Goal: Navigation & Orientation: Find specific page/section

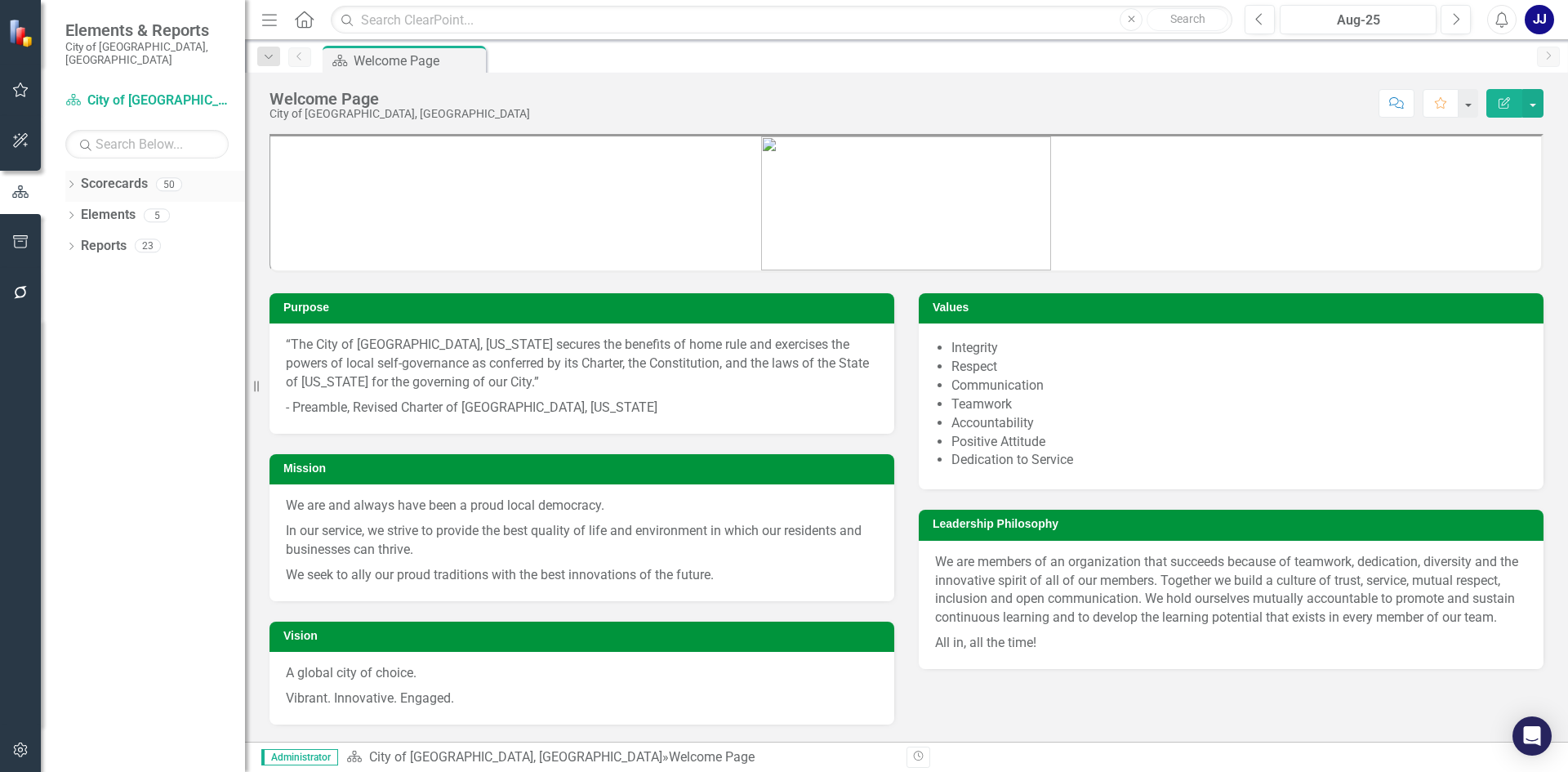
click at [78, 171] on div "Dropdown Scorecards 50" at bounding box center [155, 186] width 180 height 31
click at [75, 181] on icon "Dropdown" at bounding box center [70, 185] width 11 height 9
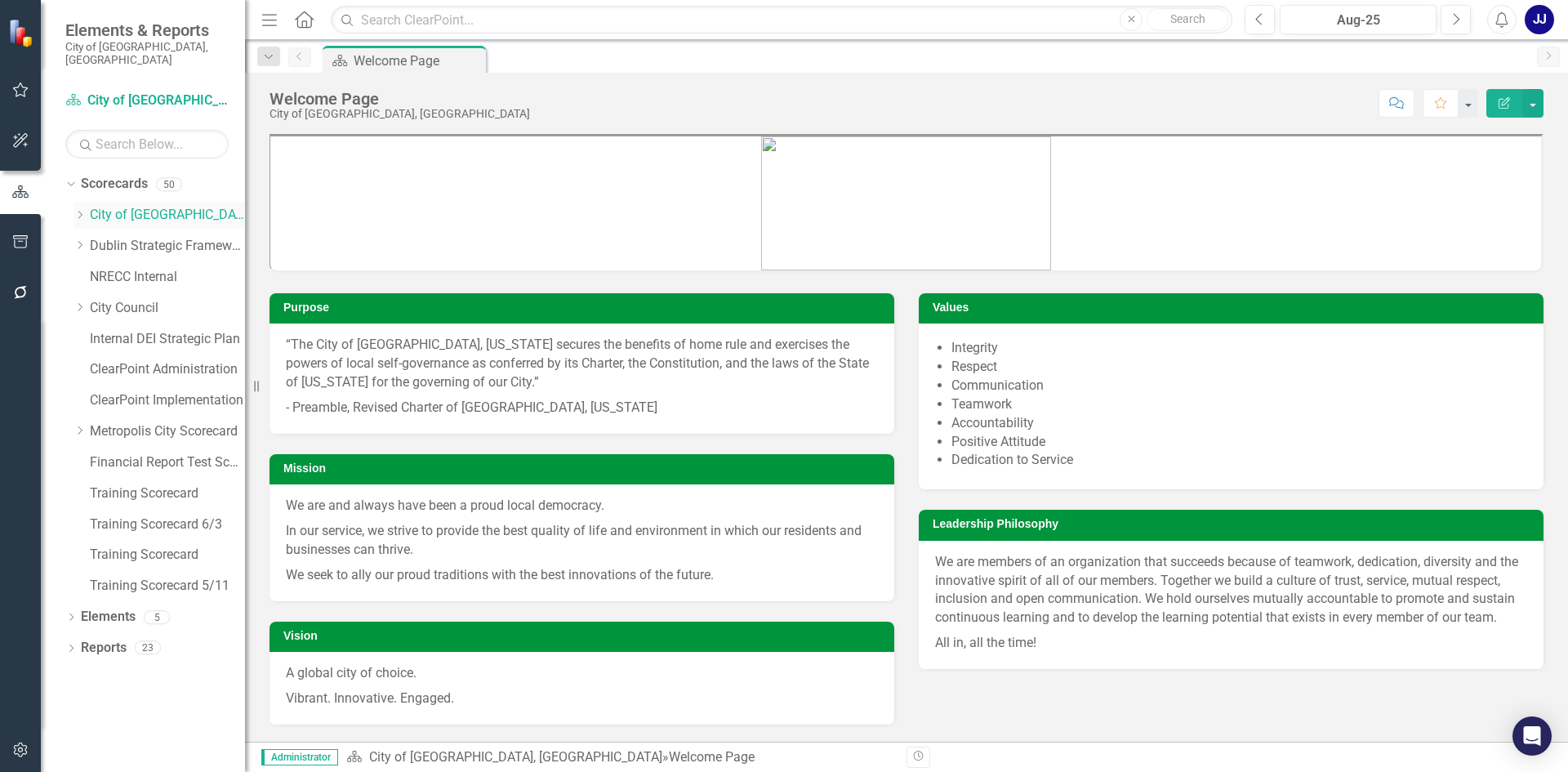
click at [84, 210] on icon "Dropdown" at bounding box center [80, 215] width 12 height 10
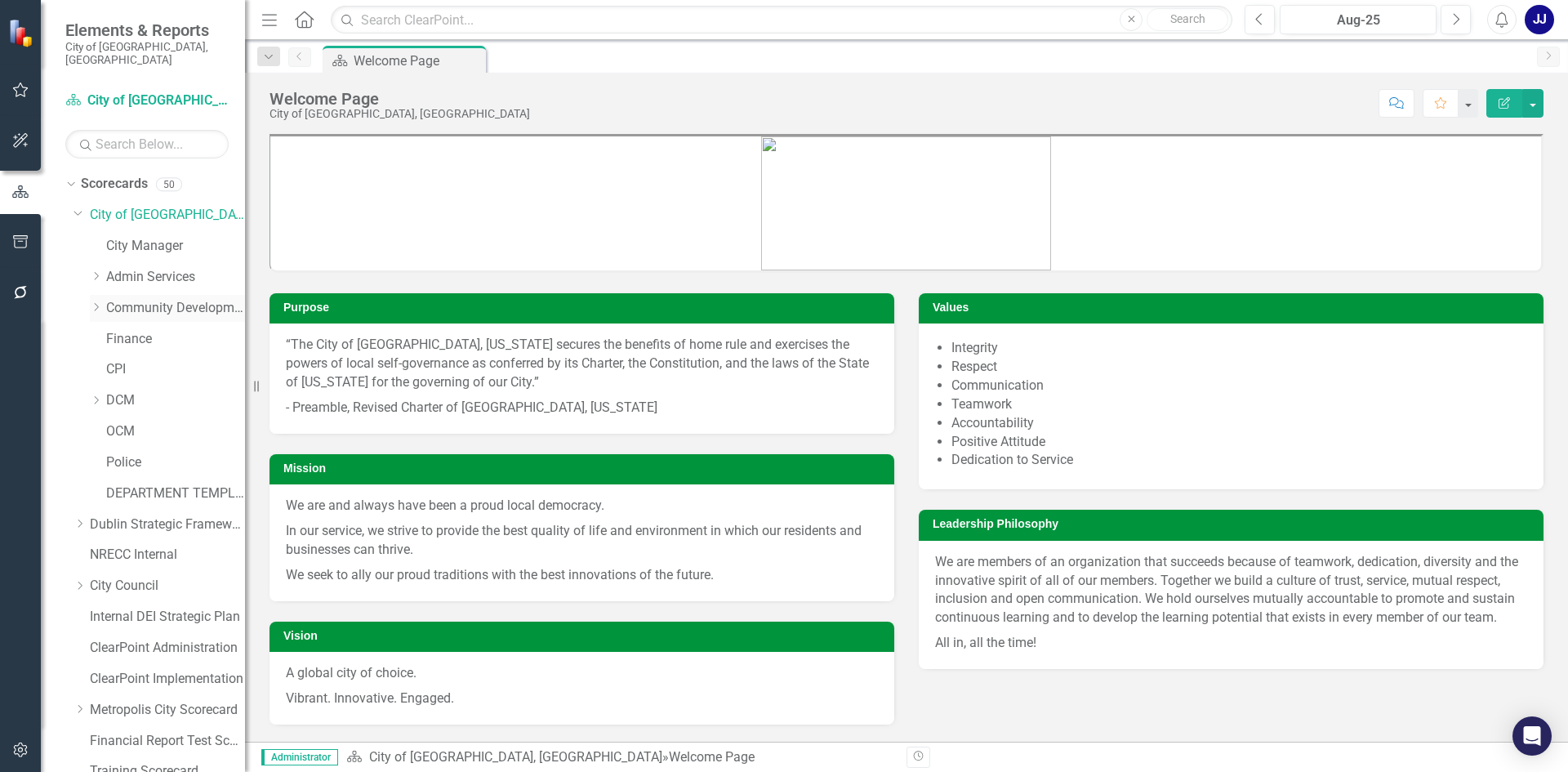
click at [100, 302] on icon "Dropdown" at bounding box center [96, 307] width 12 height 10
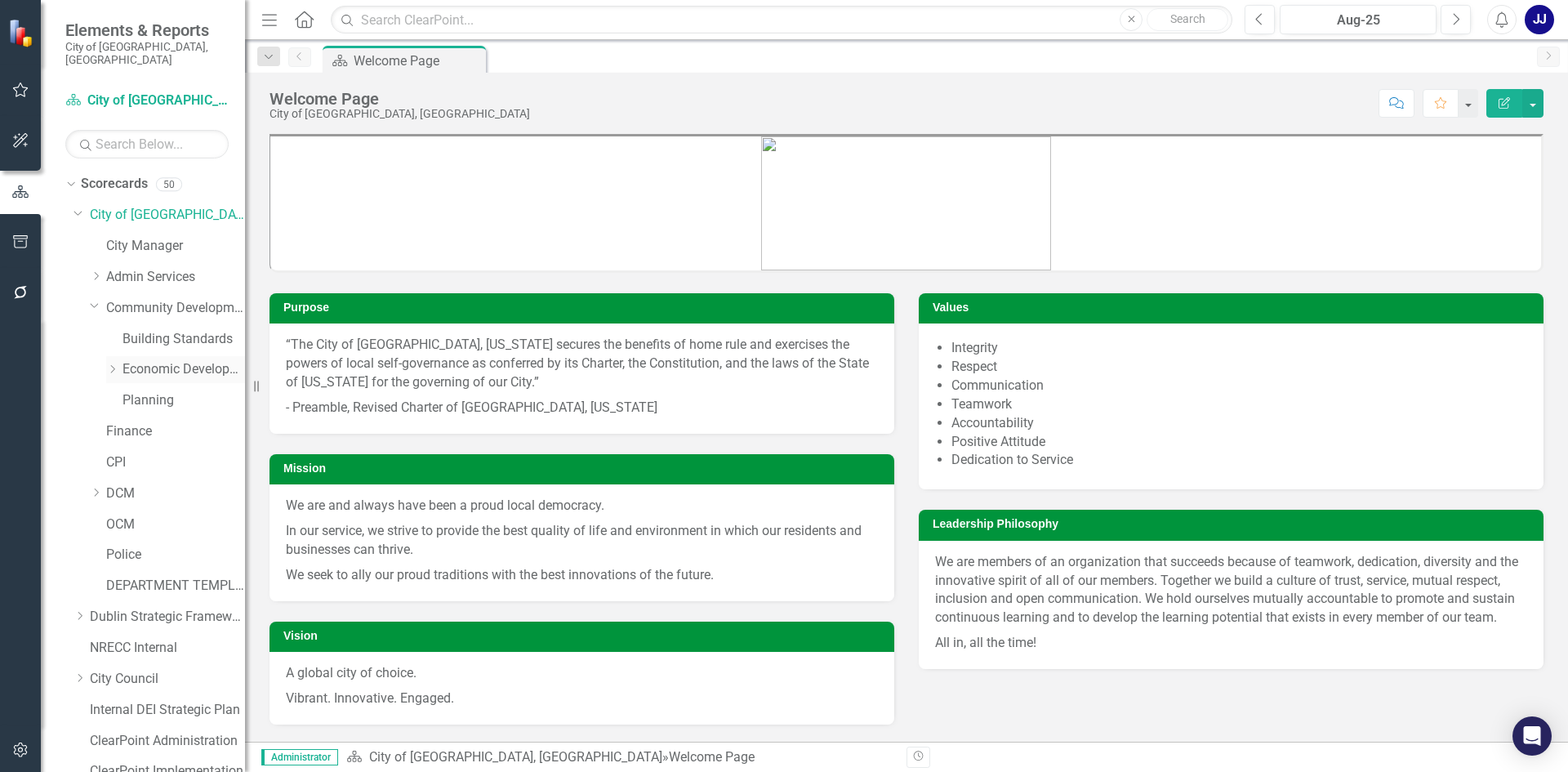
click at [154, 360] on link "Economic Development" at bounding box center [184, 369] width 123 height 19
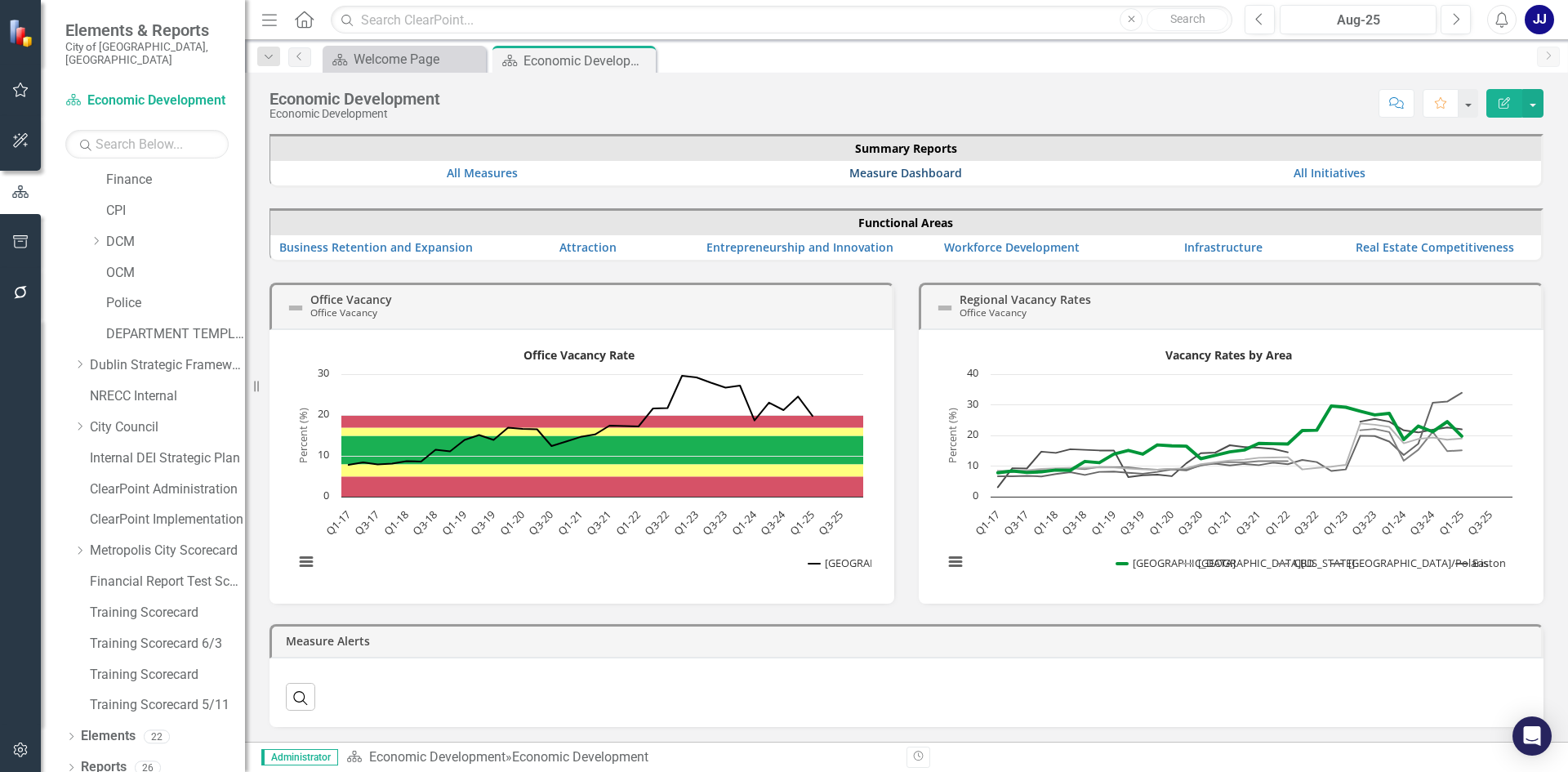
click at [888, 176] on link "Measure Dashboard" at bounding box center [905, 173] width 113 height 16
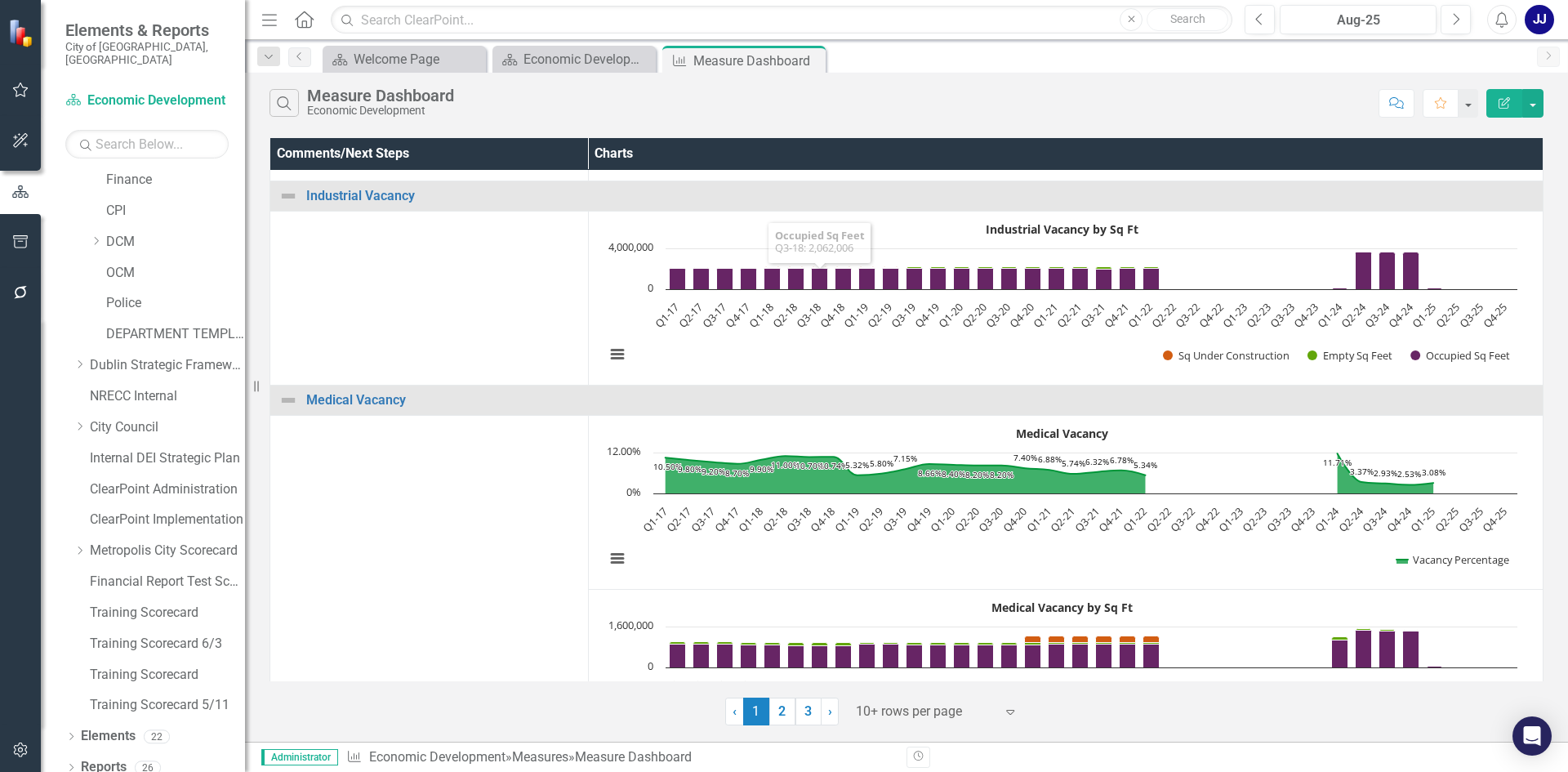
scroll to position [490, 0]
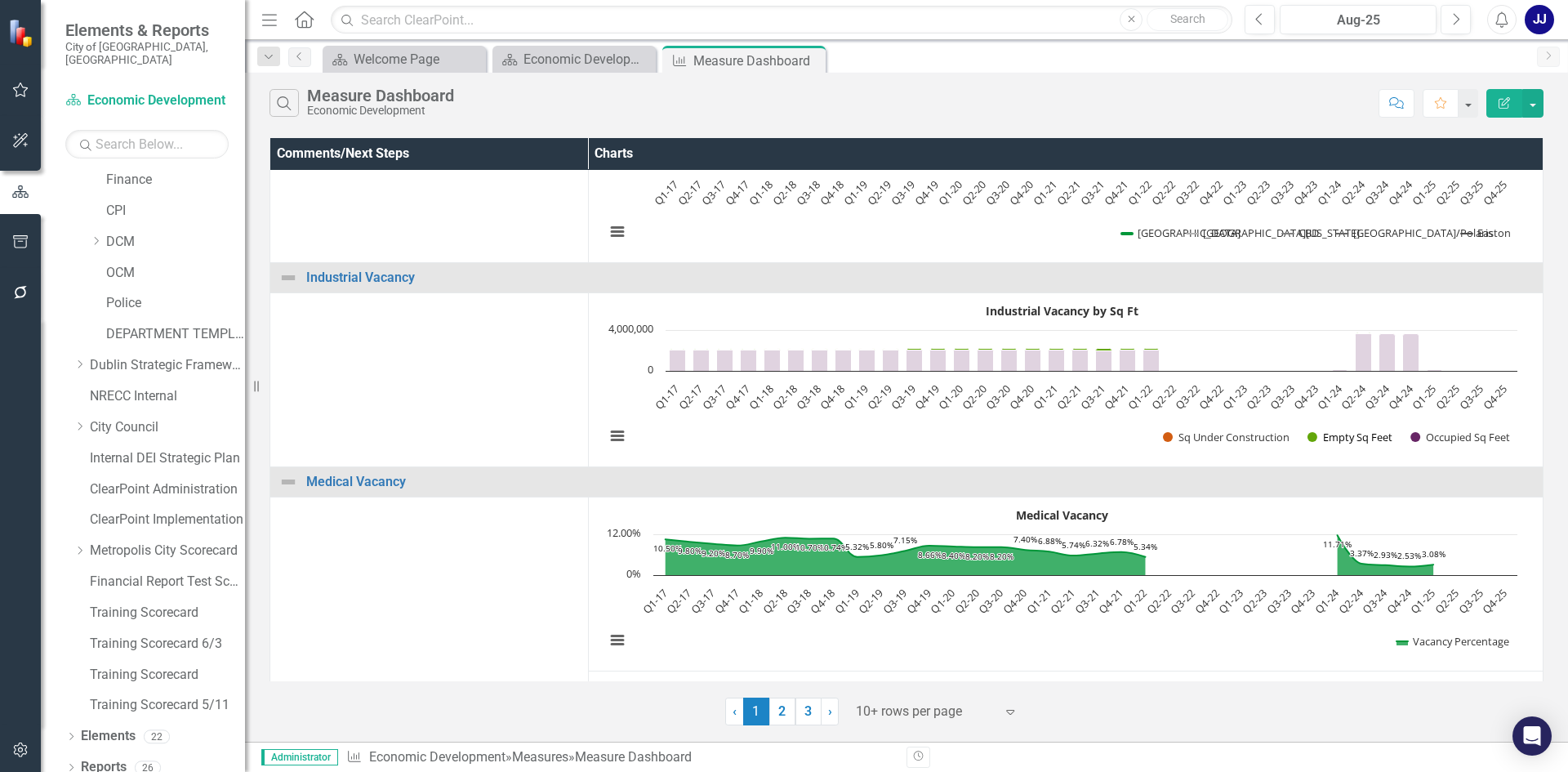
click at [1359, 438] on button "Show Empty Sq Feet" at bounding box center [1349, 437] width 85 height 15
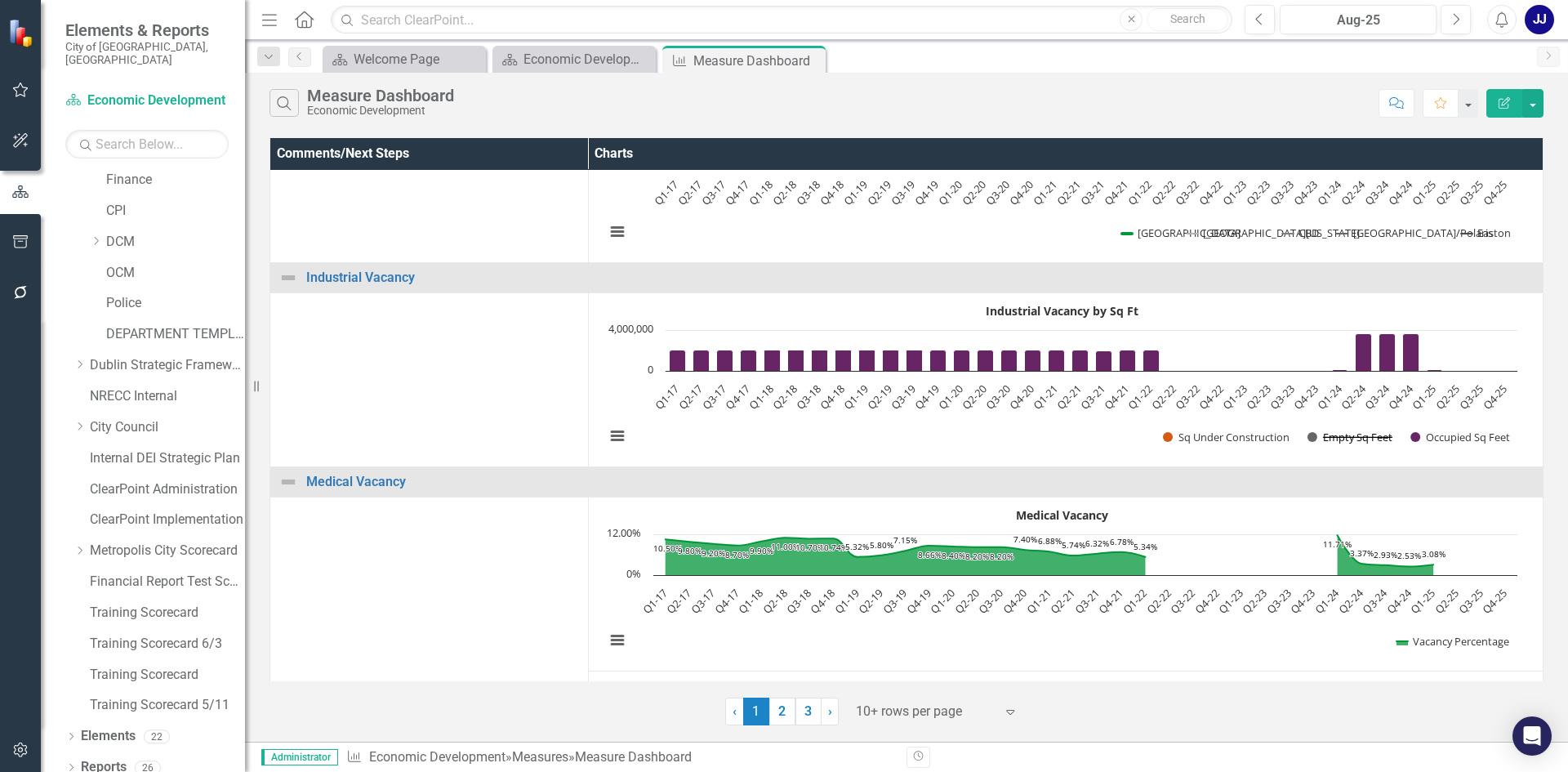
click at [1327, 437] on button "Show Empty Sq Feet" at bounding box center [1349, 437] width 85 height 15
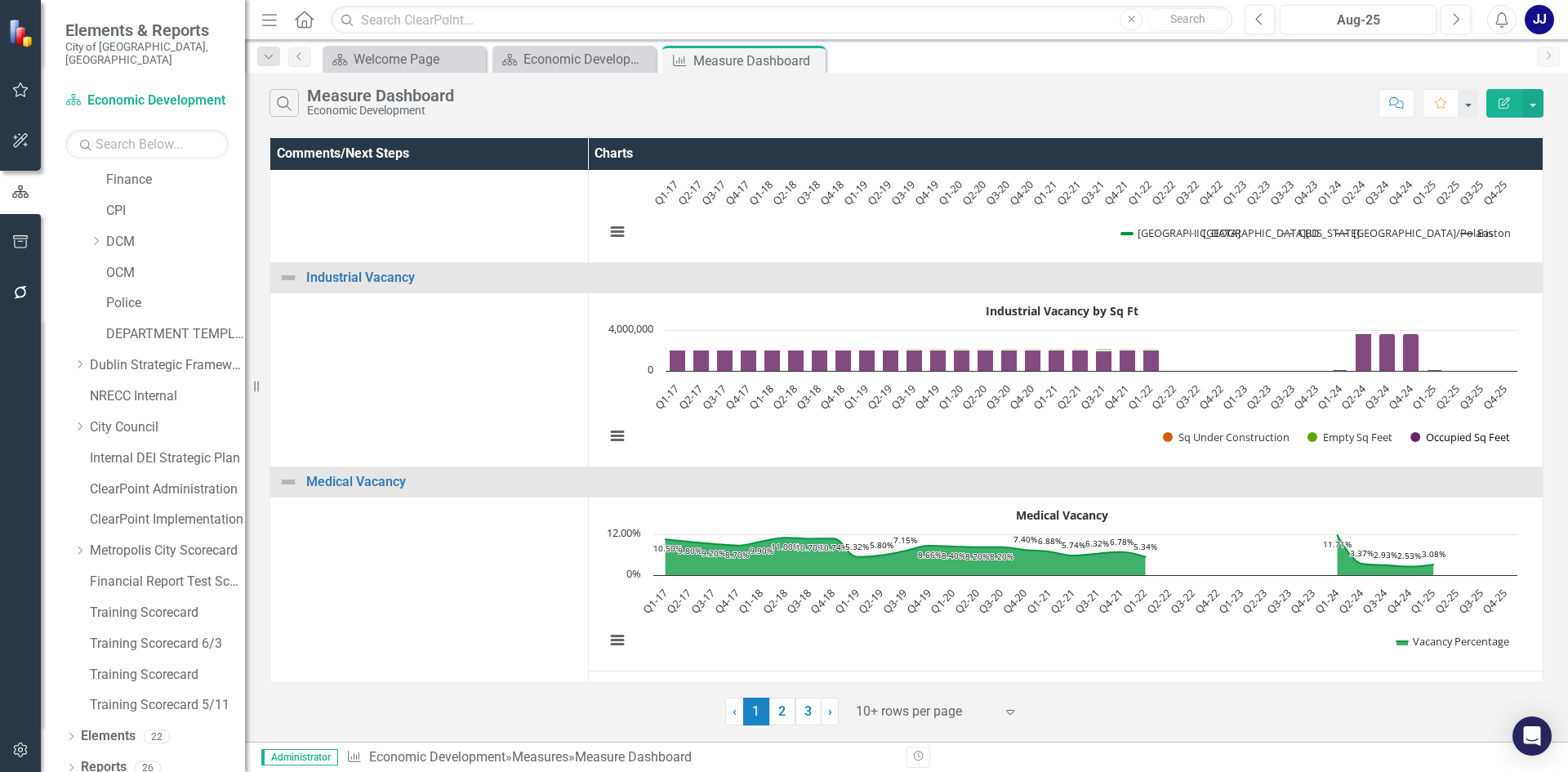
click at [1427, 438] on button "Show Occupied Sq Feet" at bounding box center [1460, 437] width 100 height 15
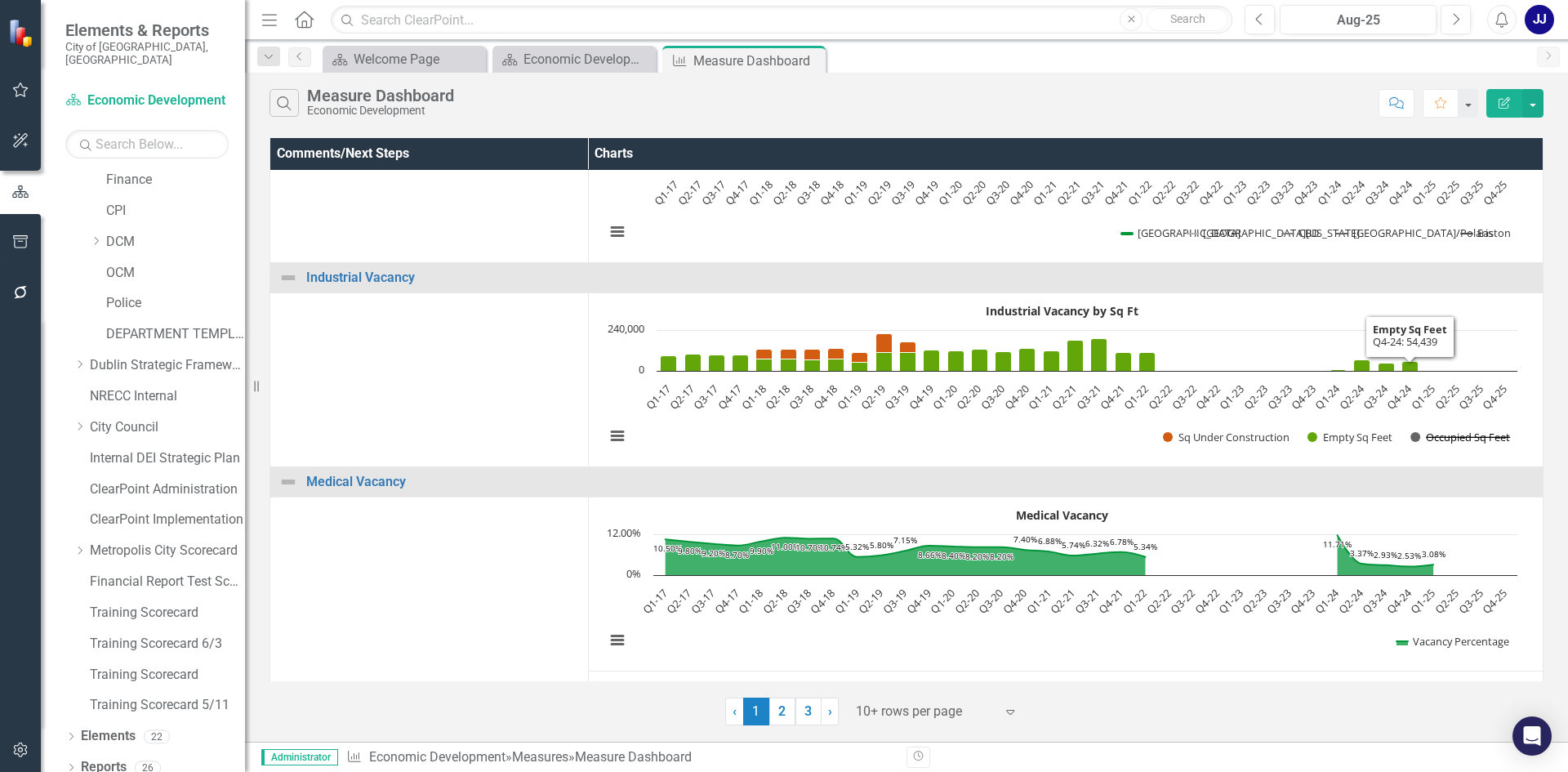
click at [1430, 439] on button "Show Occupied Sq Feet" at bounding box center [1460, 437] width 100 height 15
